Goal: Task Accomplishment & Management: Manage account settings

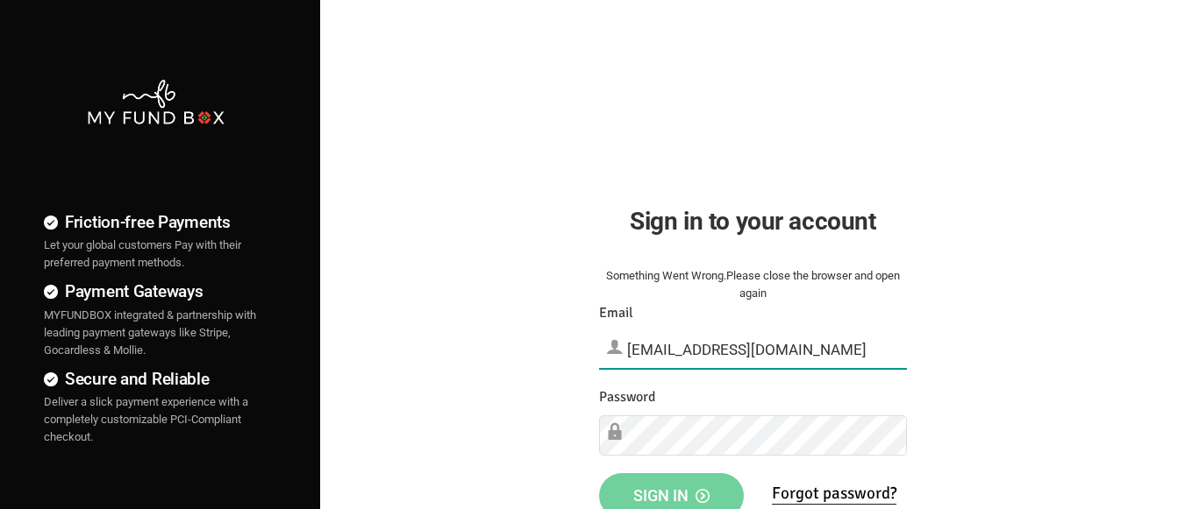
type input "[EMAIL_ADDRESS][DOMAIN_NAME]"
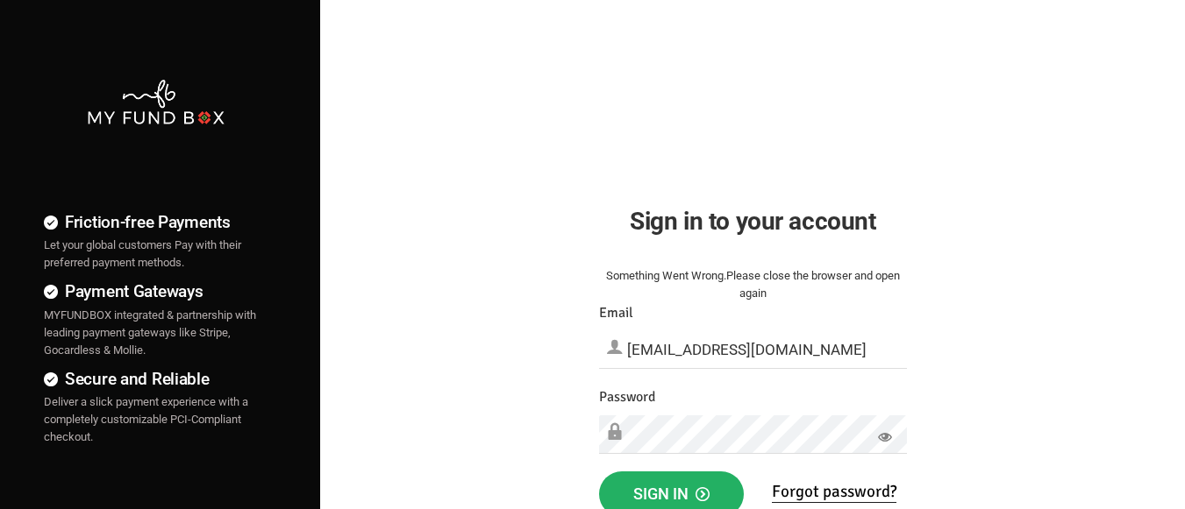
click at [671, 490] on span "Sign in" at bounding box center [671, 494] width 76 height 18
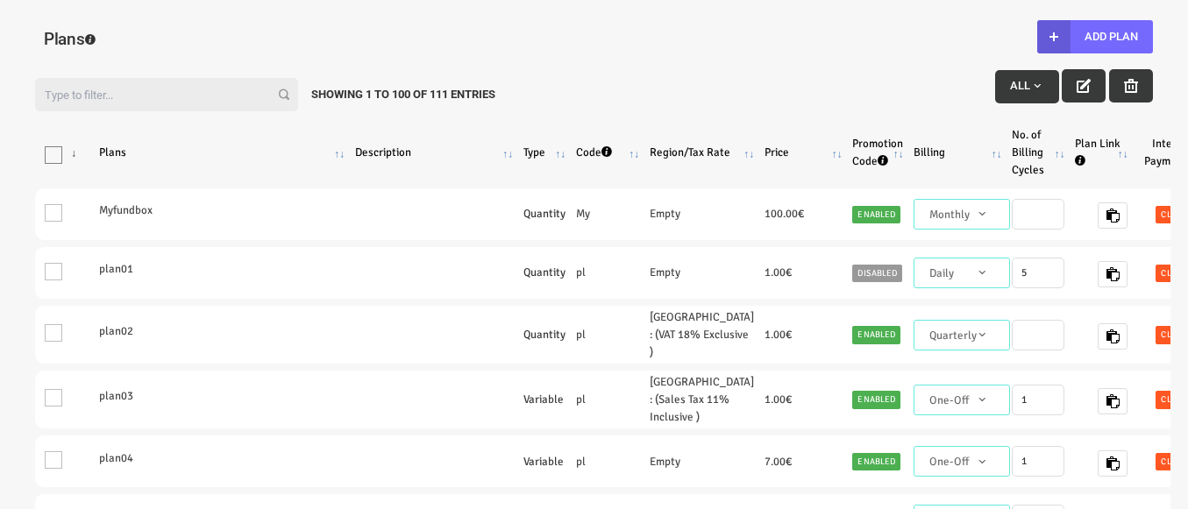
select select "100"
click at [1094, 37] on button "Add Plan" at bounding box center [1095, 36] width 116 height 33
type input "100"
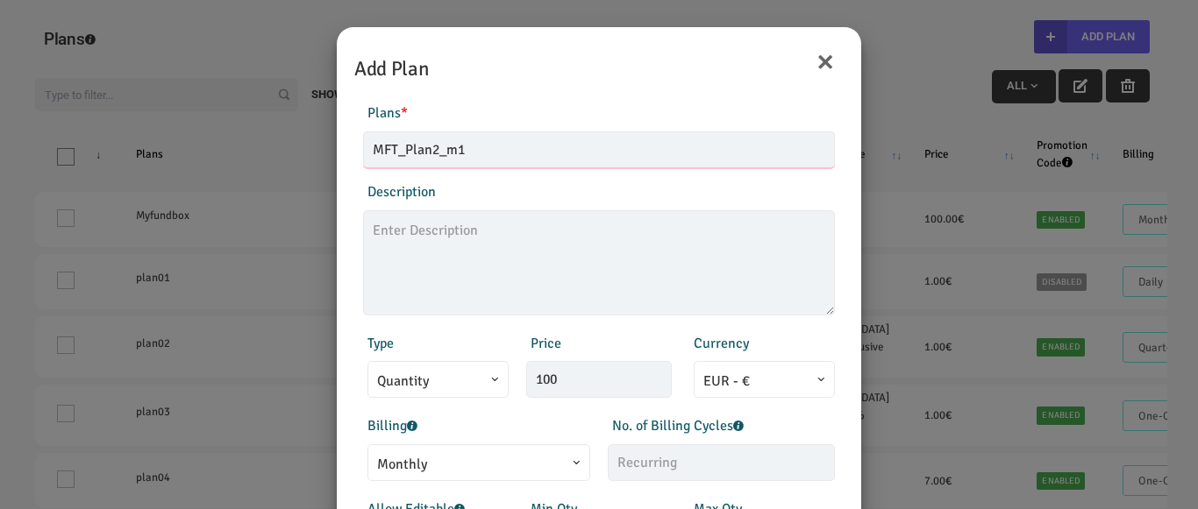
type input "MFT_Plan2_m1"
type textarea "MFT_Plan2_description"
click at [470, 462] on span "Monthly" at bounding box center [478, 465] width 203 height 22
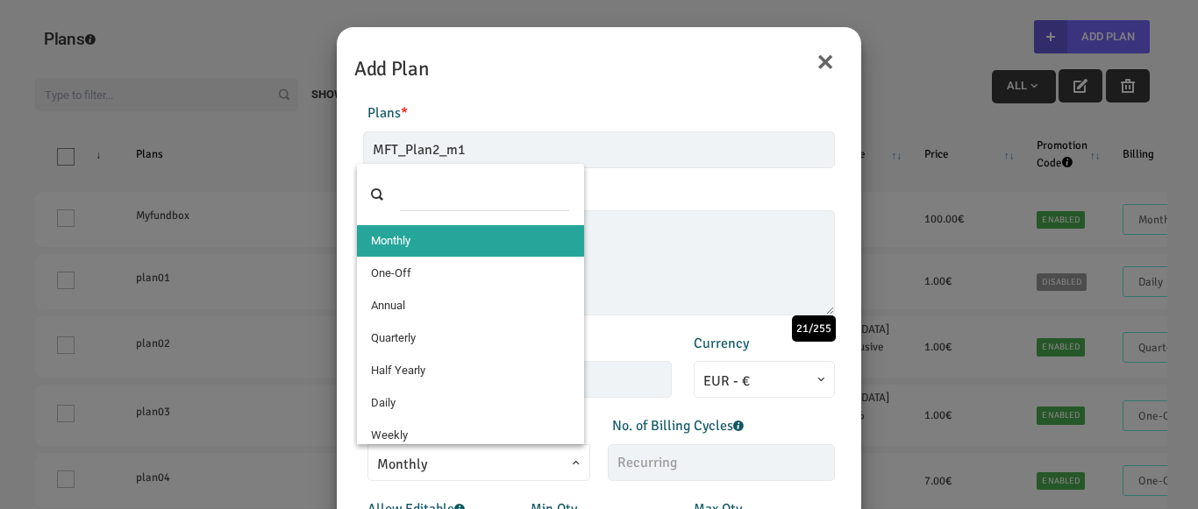
select select "4"
type input "1"
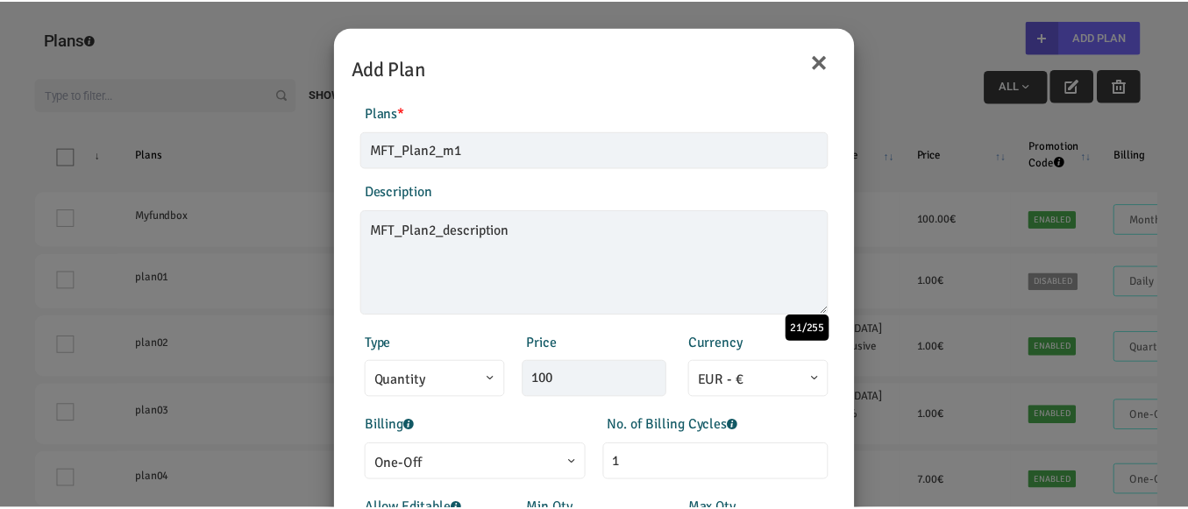
scroll to position [352, 0]
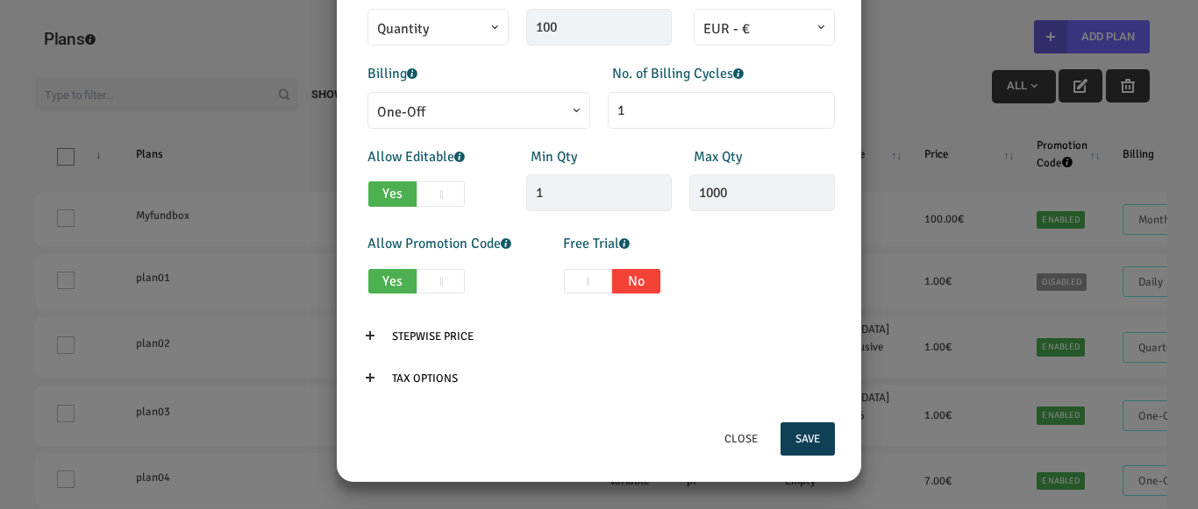
click at [800, 439] on button "Save" at bounding box center [807, 439] width 54 height 33
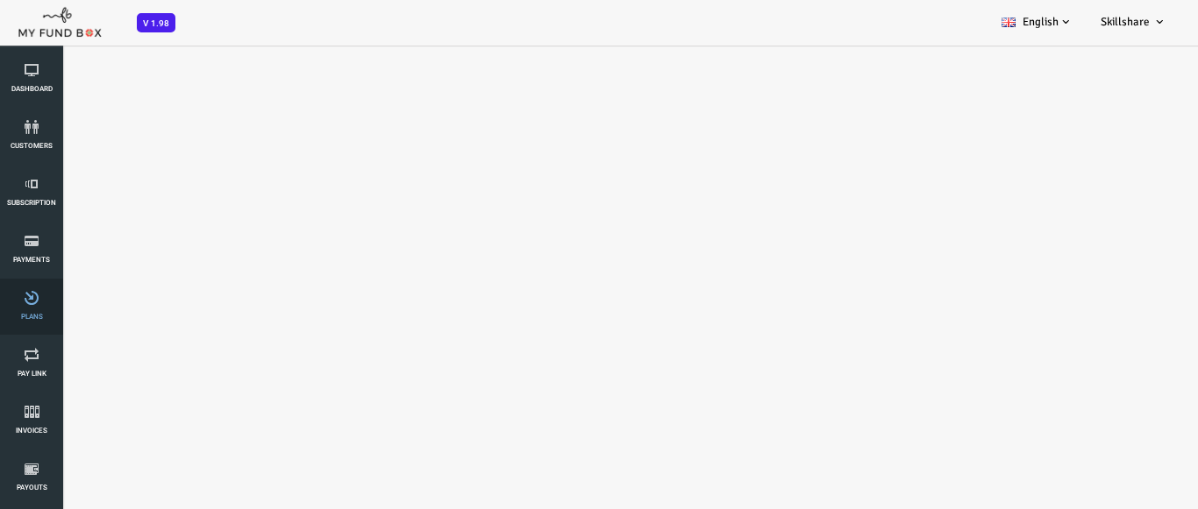
click at [0, 0] on span "Plans" at bounding box center [0, 0] width 0 height 0
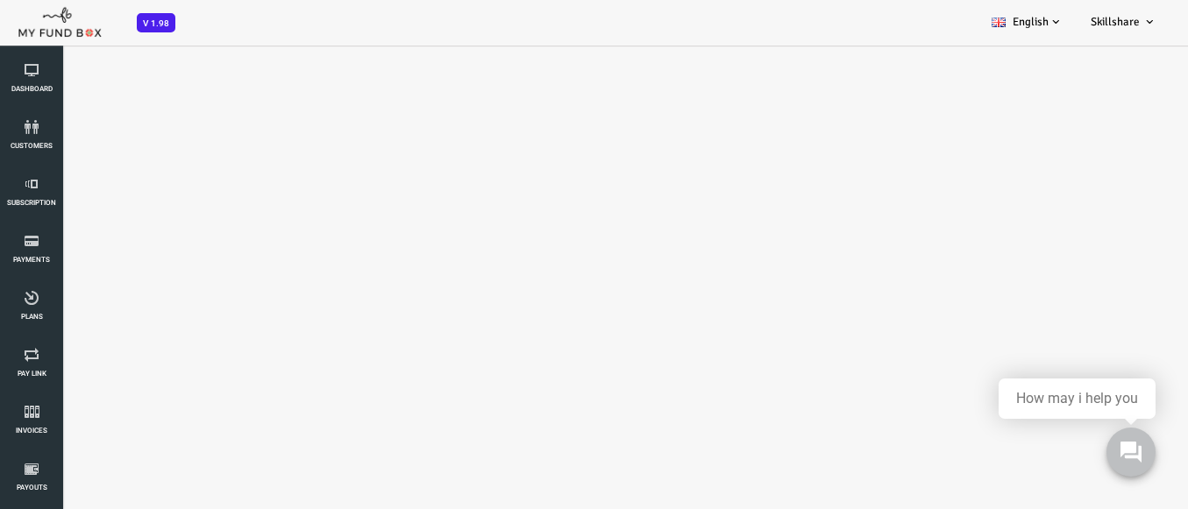
select select "100"
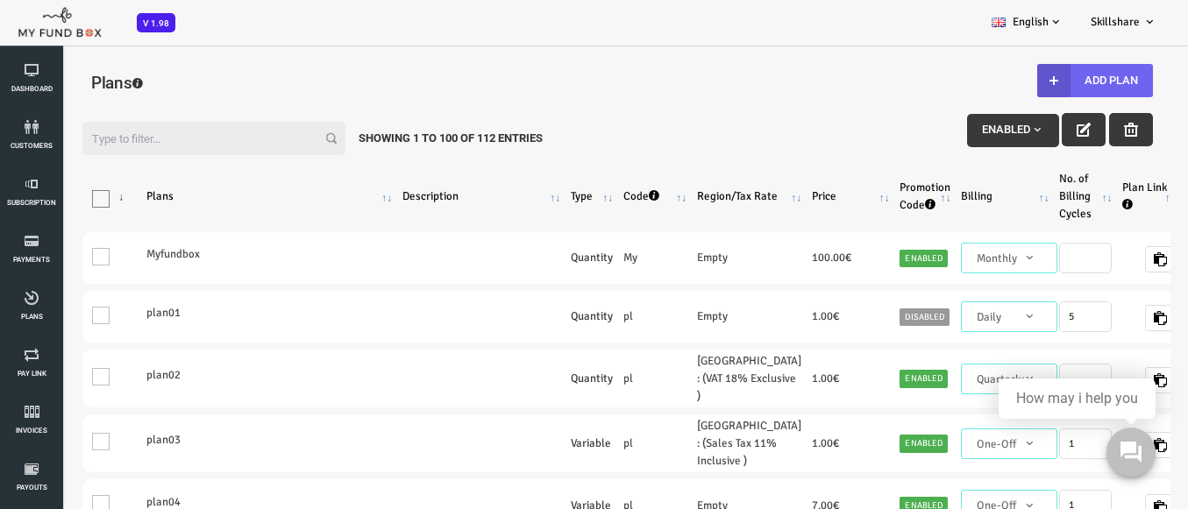
drag, startPoint x: 1078, startPoint y: 122, endPoint x: 1050, endPoint y: 74, distance: 55.8
click at [1050, 74] on button "Add Plan" at bounding box center [1048, 80] width 116 height 33
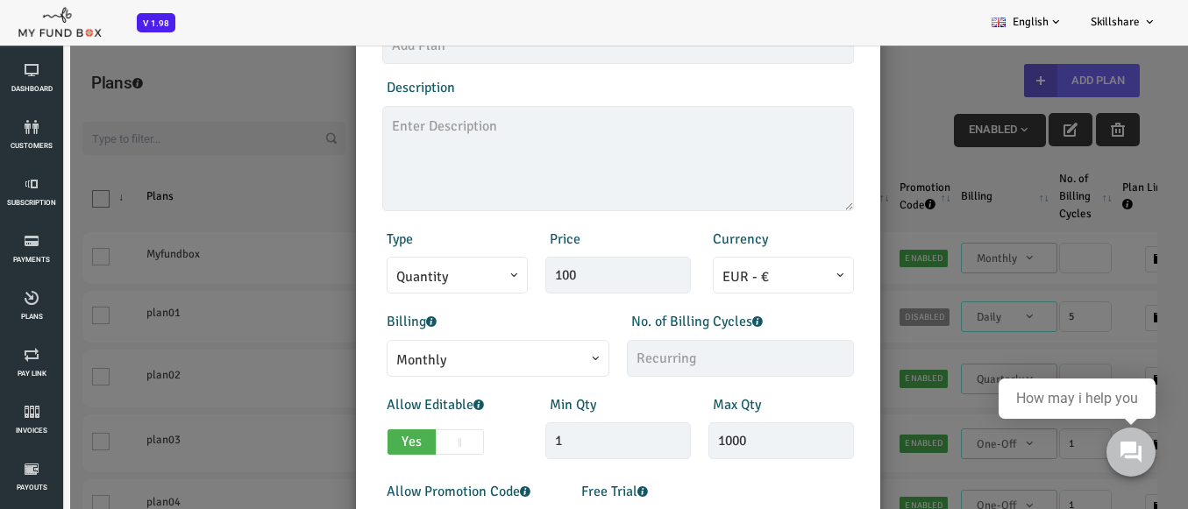
scroll to position [175, 0]
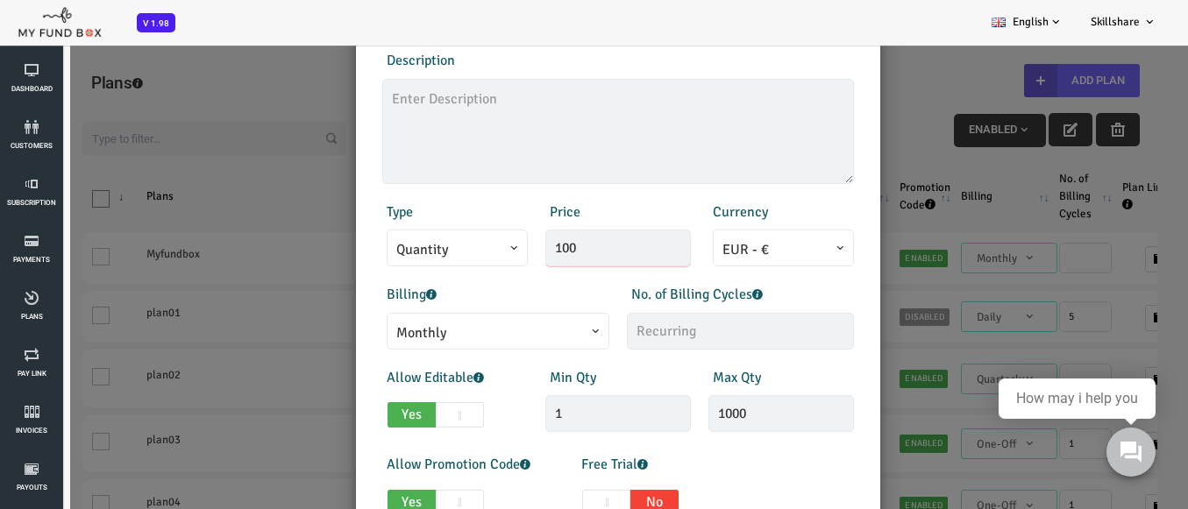
click at [521, 251] on input "100" at bounding box center [571, 248] width 146 height 37
type input "1000.00"
